Goal: Find specific page/section: Find specific page/section

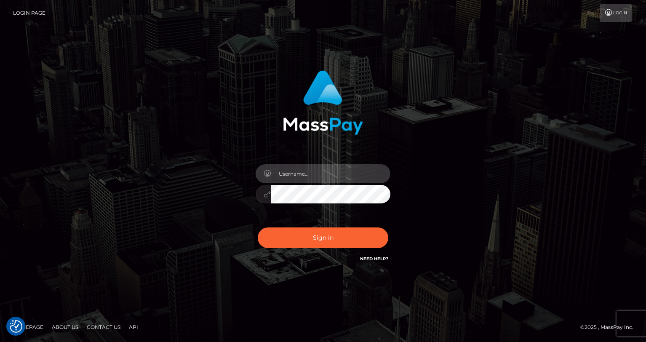
click at [322, 181] on input "text" at bounding box center [331, 173] width 120 height 19
type input "oli.fanvue"
click at [351, 170] on input "text" at bounding box center [331, 173] width 120 height 19
type input "oli.fanvue"
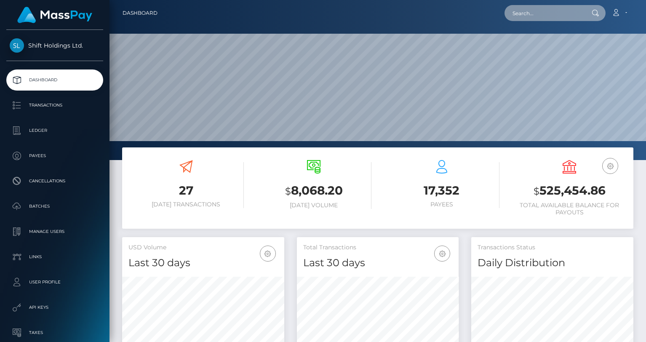
click at [529, 13] on input "text" at bounding box center [543, 13] width 79 height 16
paste input "carlosmorenodr88@gmail.com"
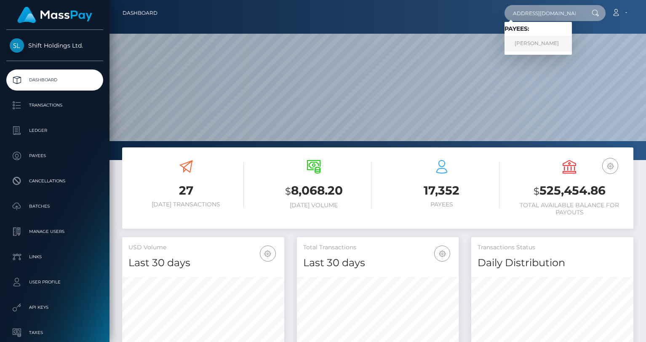
type input "carlosmorenodr88@gmail.com"
click at [541, 43] on link "CARLOS MORENO DEL RIO" at bounding box center [537, 44] width 67 height 16
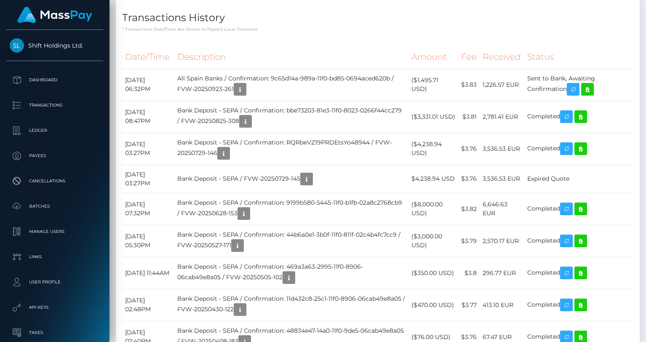
scroll to position [376, 0]
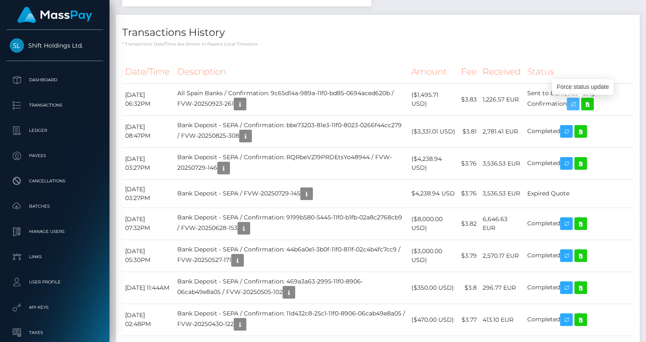
click at [578, 106] on icon "button" at bounding box center [573, 104] width 10 height 11
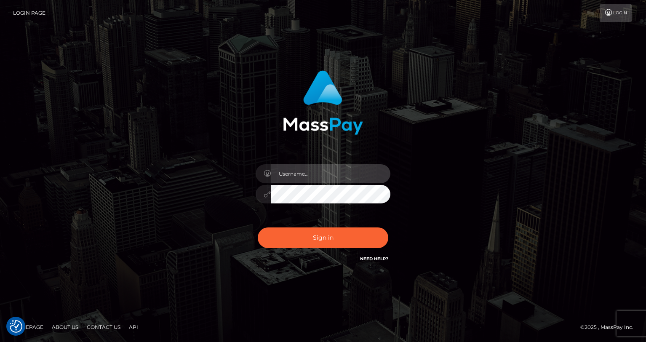
click at [297, 172] on input "text" at bounding box center [331, 173] width 120 height 19
type input "oli.fanvue"
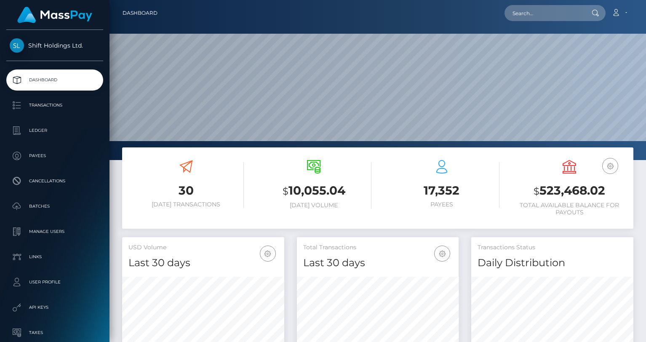
click at [557, 24] on nav "Dashboard Loading... Loading... Account Edit Profile" at bounding box center [377, 13] width 536 height 26
click at [549, 16] on input "text" at bounding box center [543, 13] width 79 height 16
paste input "softlyblonde6@gmail.com"
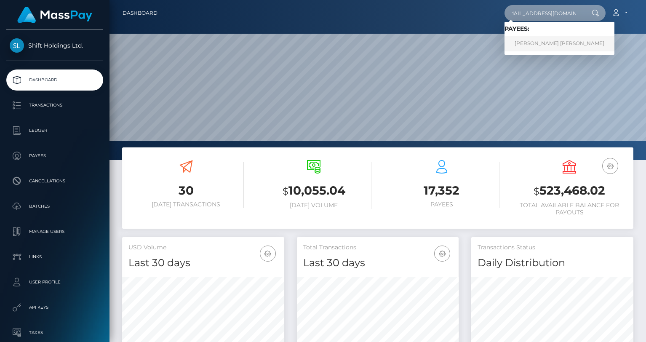
type input "softlyblonde6@gmail.com"
click at [546, 42] on link "THOMAS REMY PIERRE LEVEQUE" at bounding box center [559, 44] width 110 height 16
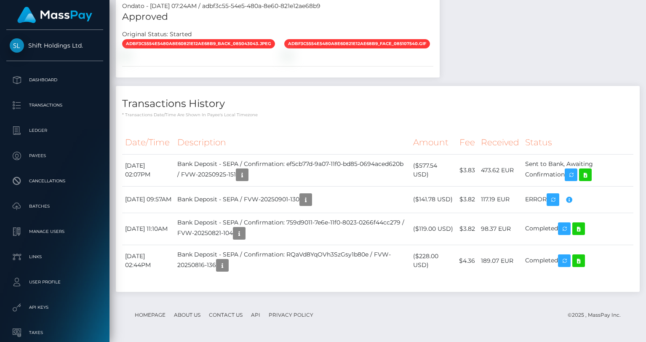
scroll to position [101, 162]
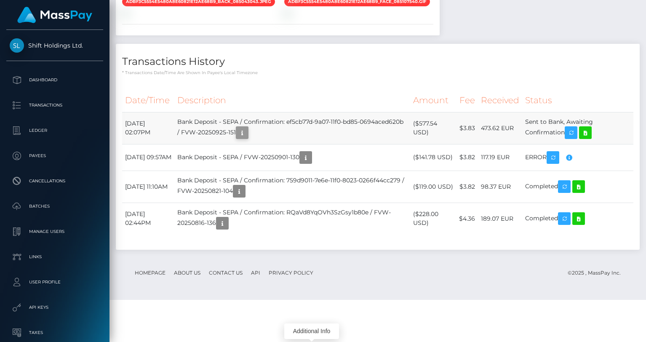
click at [247, 138] on icon "button" at bounding box center [242, 133] width 10 height 11
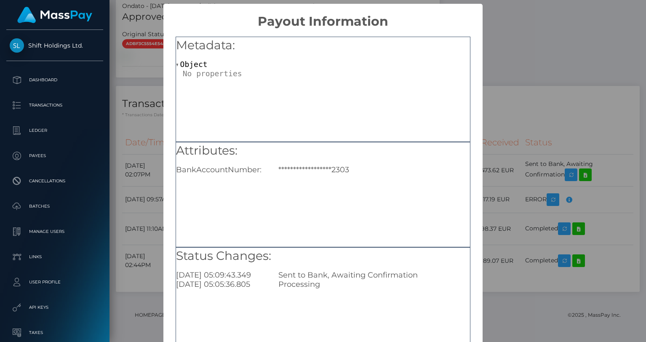
click at [526, 110] on div "**********" at bounding box center [323, 171] width 646 height 342
